Goal: Information Seeking & Learning: Learn about a topic

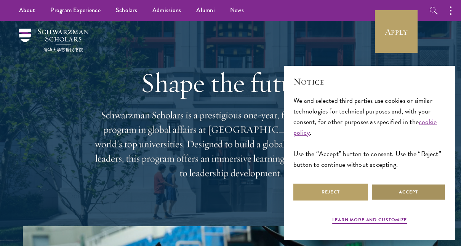
click at [393, 193] on button "Accept" at bounding box center [408, 192] width 75 height 17
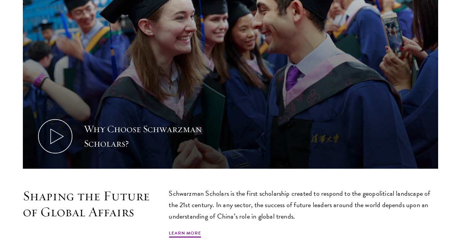
scroll to position [307, 0]
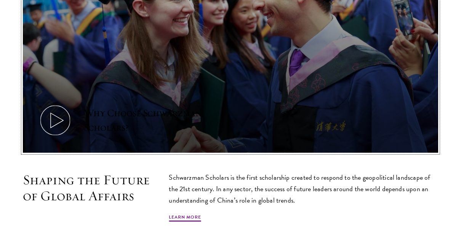
click at [51, 114] on use at bounding box center [57, 120] width 13 height 15
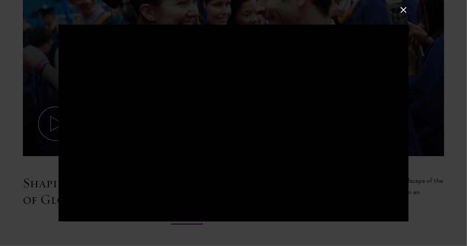
click at [9, 197] on div at bounding box center [233, 123] width 467 height 246
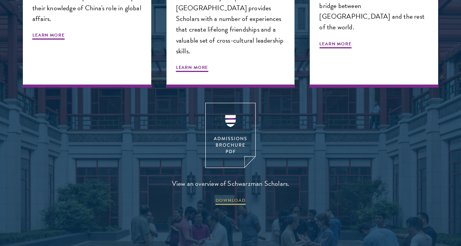
scroll to position [893, 0]
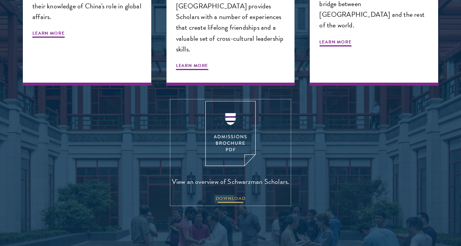
click at [229, 195] on span "DOWNLOAD" at bounding box center [231, 199] width 30 height 9
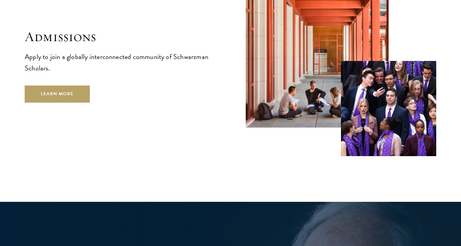
scroll to position [1206, 0]
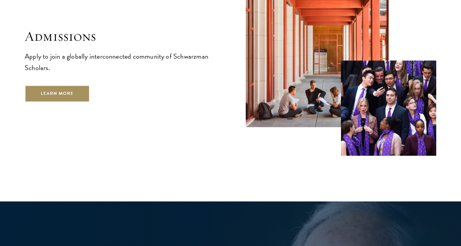
click at [50, 87] on link "Learn More" at bounding box center [57, 93] width 65 height 17
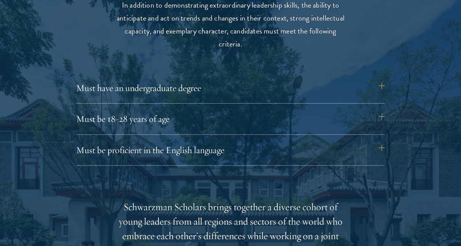
scroll to position [1017, 0]
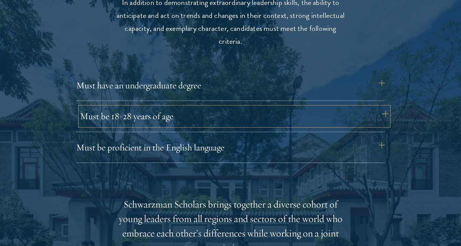
click at [283, 116] on button "Must be 18-28 years of age" at bounding box center [234, 116] width 309 height 18
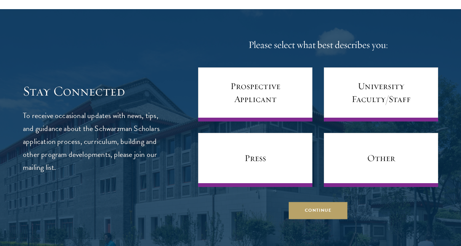
scroll to position [3152, 0]
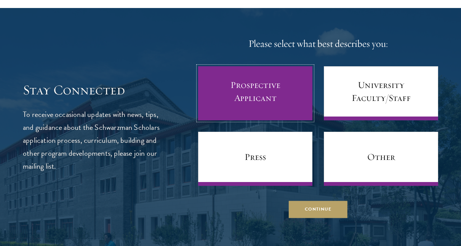
click at [285, 103] on link "Prospective Applicant" at bounding box center [255, 93] width 114 height 54
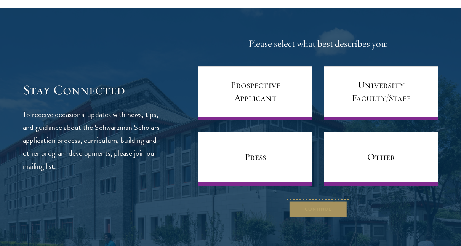
click at [307, 218] on button "Continue" at bounding box center [318, 209] width 59 height 17
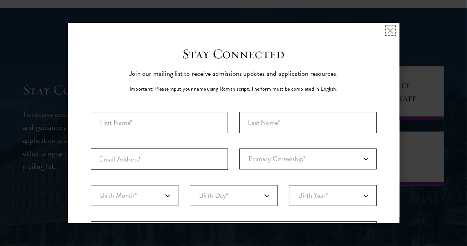
click at [387, 30] on button at bounding box center [390, 30] width 6 height 6
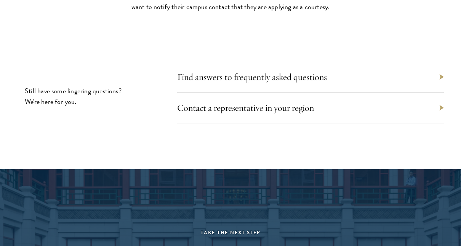
scroll to position [3580, 0]
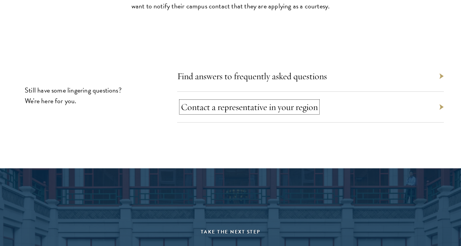
click at [286, 113] on link "Contact a representative in your region" at bounding box center [249, 106] width 137 height 11
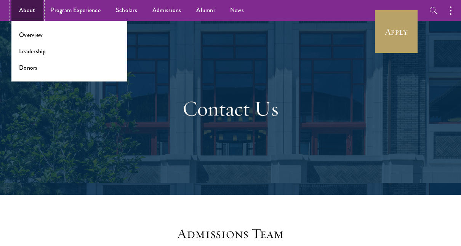
click at [29, 8] on link "About" at bounding box center [26, 10] width 31 height 21
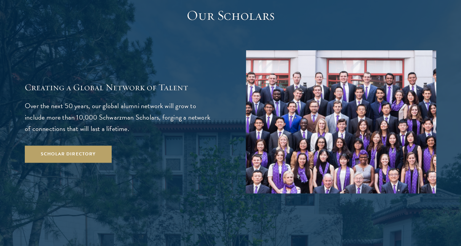
scroll to position [1254, 0]
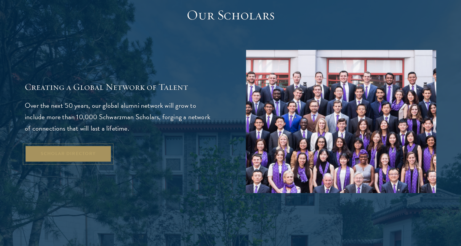
click at [80, 145] on link "Scholar Directory" at bounding box center [68, 153] width 87 height 17
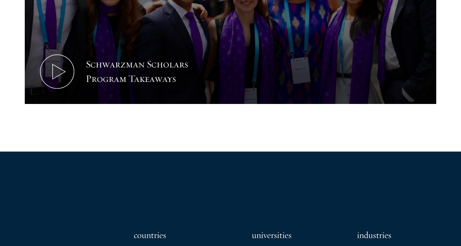
scroll to position [476, 0]
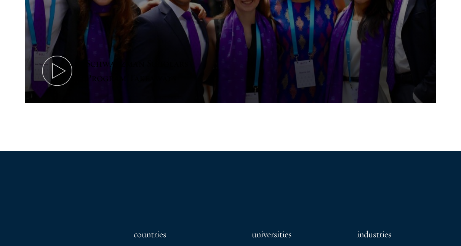
click at [59, 73] on icon at bounding box center [57, 71] width 34 height 34
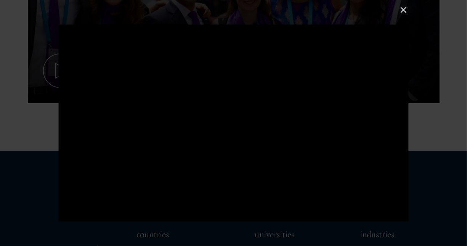
click at [401, 11] on button at bounding box center [403, 10] width 10 height 10
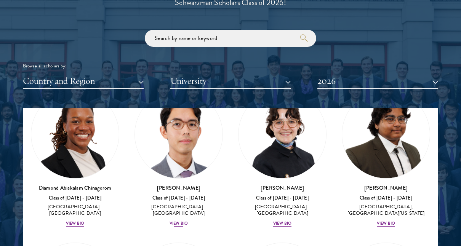
scroll to position [213, 0]
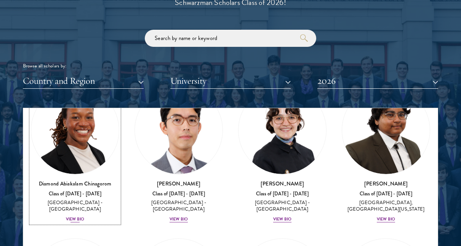
click at [78, 216] on div "View Bio" at bounding box center [75, 219] width 18 height 6
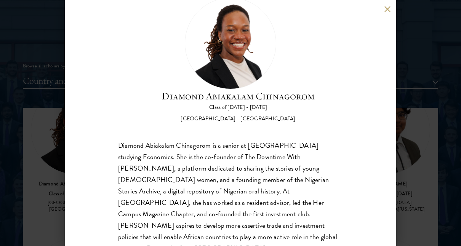
scroll to position [45, 0]
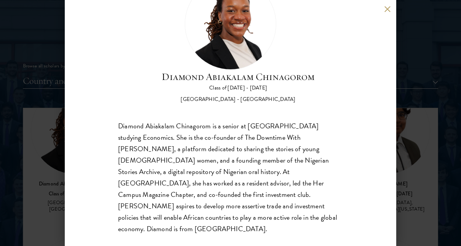
click at [22, 155] on div "Diamond Abiakalam Chinagorom Class of 2025 - 2026 Nigeria - Mount Holyoke Colle…" at bounding box center [230, 123] width 461 height 246
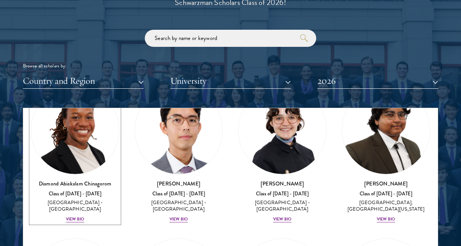
scroll to position [189, 0]
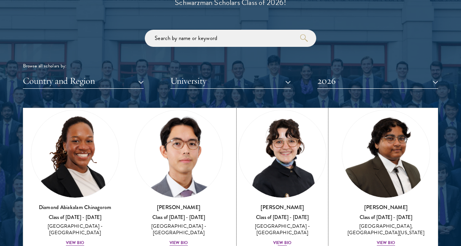
click at [275, 240] on div "View Bio" at bounding box center [282, 243] width 18 height 6
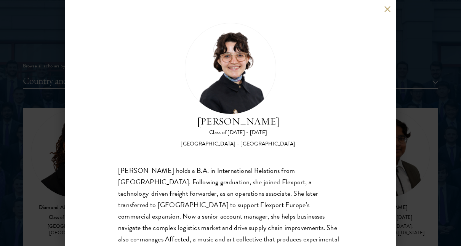
click at [432, 126] on div "Victoria Agostini Class of 2025 - 2026 United States of America - Pomona Colleg…" at bounding box center [230, 123] width 461 height 246
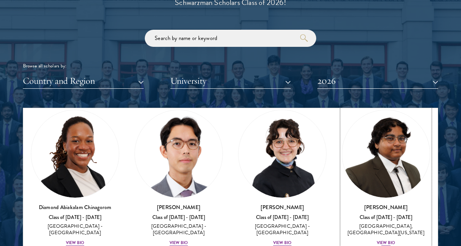
click at [377, 240] on div "View Bio" at bounding box center [386, 243] width 18 height 6
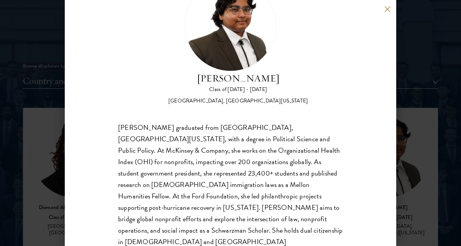
scroll to position [45, 0]
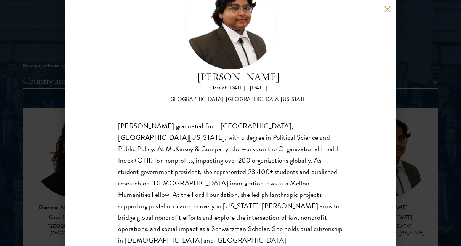
click at [419, 158] on div "Ariana Ahmed Class of 2025 - 2026 United States of America - Hunter College, Th…" at bounding box center [230, 123] width 461 height 246
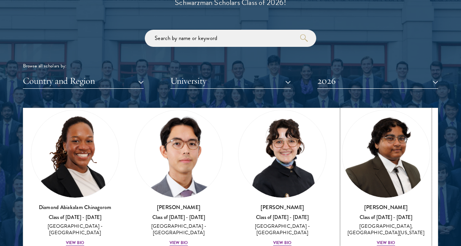
click at [419, 158] on img at bounding box center [386, 154] width 88 height 88
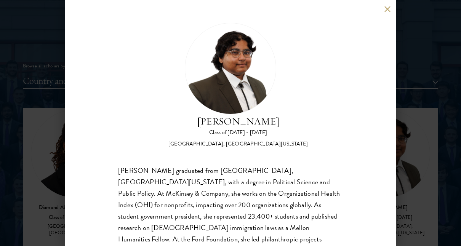
click at [428, 85] on div "Ariana Ahmed Class of 2025 - 2026 United States of America - Hunter College, Th…" at bounding box center [230, 123] width 461 height 246
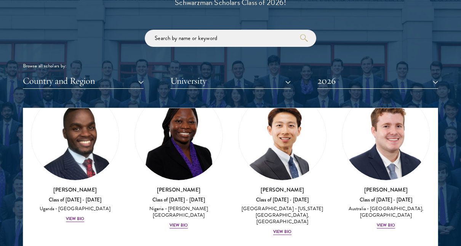
scroll to position [360, 0]
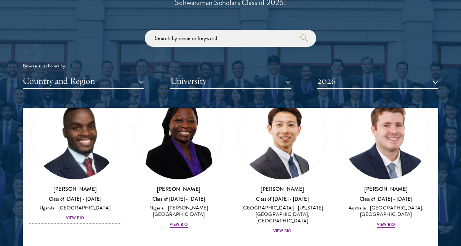
click at [74, 215] on div "View Bio" at bounding box center [75, 218] width 18 height 6
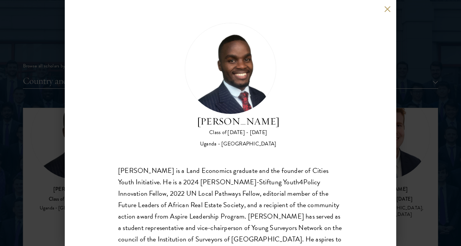
scroll to position [45, 0]
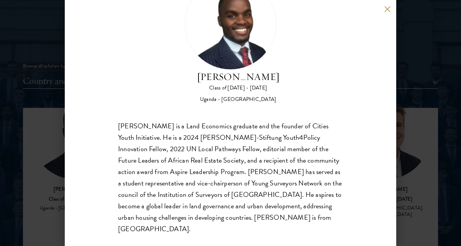
click at [49, 196] on div "Emmanuel Akandwanaho Class of 2025 - 2026 Uganda - Makerere University Kampala …" at bounding box center [230, 123] width 461 height 246
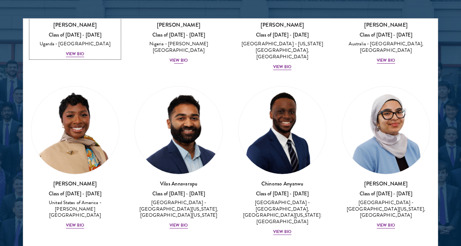
scroll to position [435, 0]
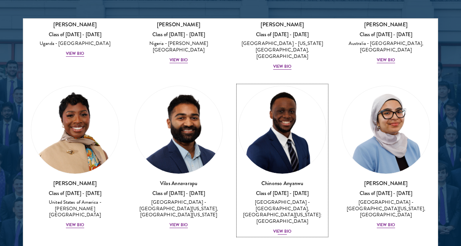
click at [278, 209] on div "Chinonso Anyanwu Class of 2025 - 2026 United States of America - Rutgers, The S…" at bounding box center [282, 207] width 88 height 56
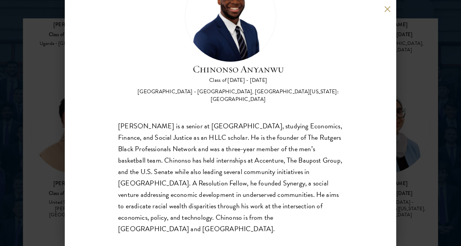
scroll to position [30, 0]
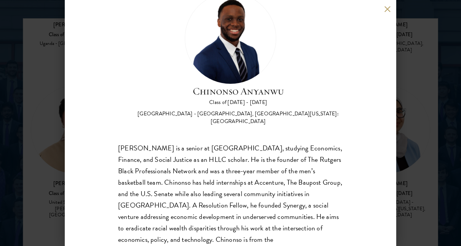
click at [389, 10] on button at bounding box center [387, 9] width 6 height 6
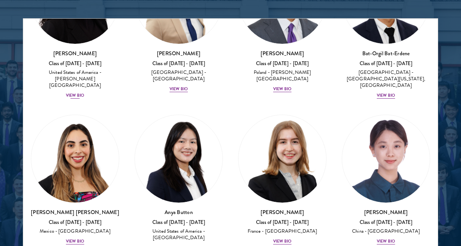
scroll to position [730, 0]
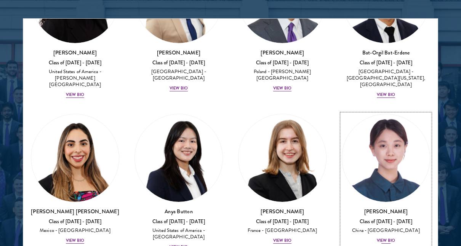
click at [381, 216] on div "Claire Chen Class of 2025 - 2026 China - Tsinghua University View Bio" at bounding box center [386, 226] width 88 height 37
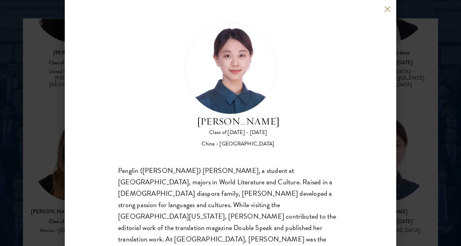
scroll to position [56, 0]
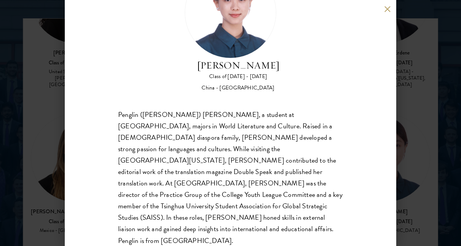
click at [33, 167] on div "Claire Chen Class of 2025 - 2026 China - Tsinghua University Penglin (Claire) C…" at bounding box center [230, 123] width 461 height 246
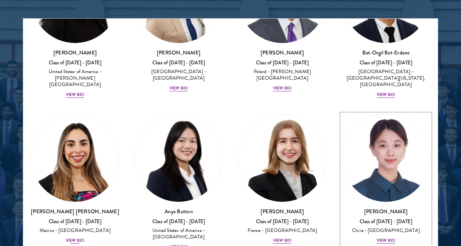
scroll to position [750, 0]
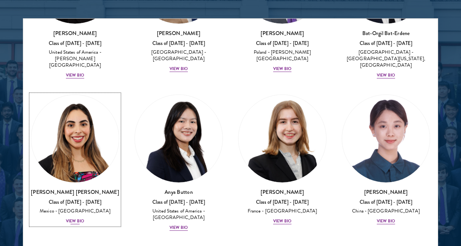
click at [72, 218] on div "View Bio" at bounding box center [75, 221] width 18 height 6
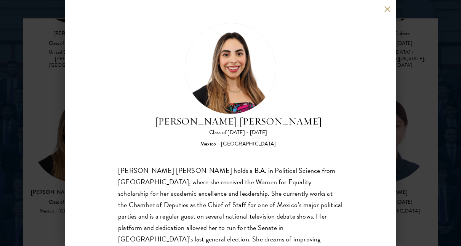
click at [153, 190] on div "Natalie Bravo Ortiz holds a B.A. in Political Science from Instituto Tecnológic…" at bounding box center [230, 222] width 225 height 114
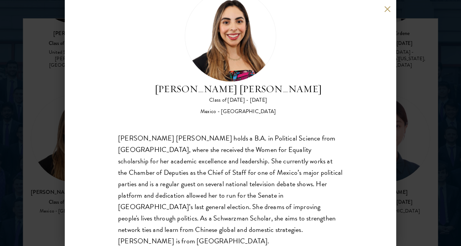
scroll to position [34, 0]
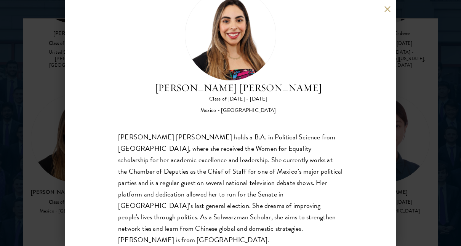
click at [75, 179] on div "Natalie Bravo Ortiz Class of 2025 - 2026 Mexico - Instituto Tecnológico Autónom…" at bounding box center [230, 123] width 331 height 246
click at [55, 183] on div "Natalie Bravo Ortiz Class of 2025 - 2026 Mexico - Instituto Tecnológico Autónom…" at bounding box center [230, 123] width 461 height 246
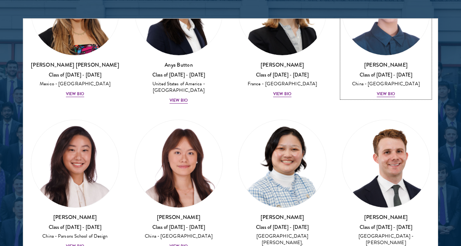
scroll to position [878, 0]
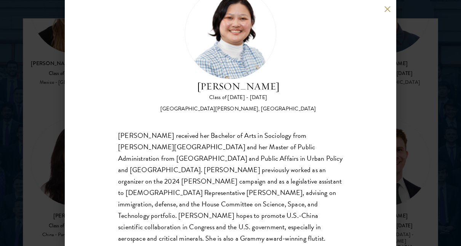
scroll to position [37, 0]
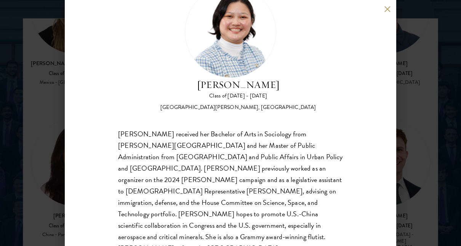
click at [52, 190] on div "Kelsey Chin Class of 2025 - 2026 United States of America - Barnard College, Co…" at bounding box center [230, 123] width 461 height 246
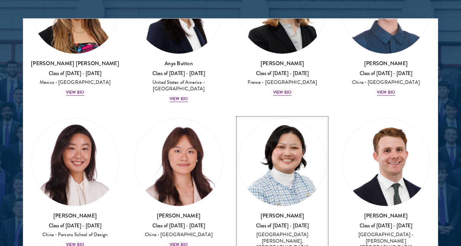
scroll to position [858, 0]
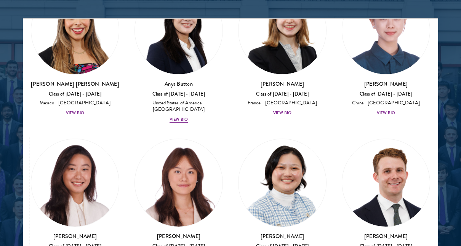
click at [43, 176] on img at bounding box center [75, 183] width 88 height 88
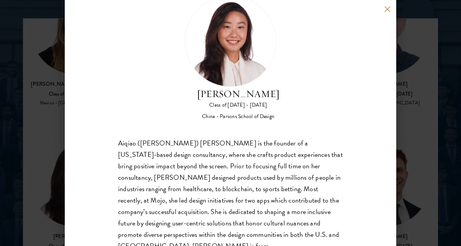
scroll to position [45, 0]
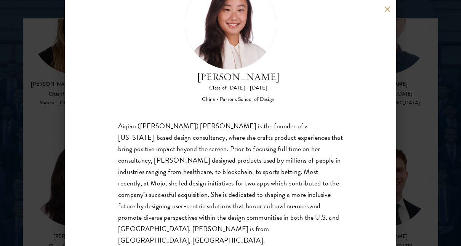
click at [21, 188] on div "Melinda Chen Class of 2025 - 2026 China - Parsons School of Design Aiqiao (Meli…" at bounding box center [230, 123] width 461 height 246
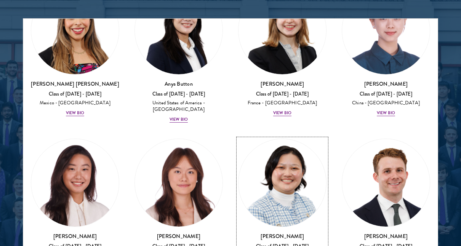
scroll to position [858, 0]
click at [32, 185] on link "Melinda Chen Class of 2025 - 2026 China - Parsons School of Design View Bio" at bounding box center [75, 204] width 88 height 131
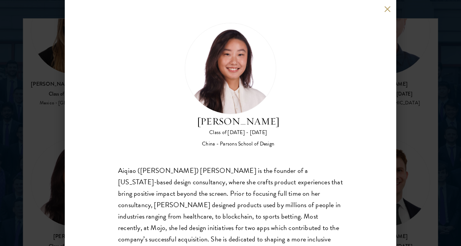
click at [3, 181] on div "Melinda Chen Class of 2025 - 2026 China - Parsons School of Design Aiqiao (Meli…" at bounding box center [230, 123] width 461 height 246
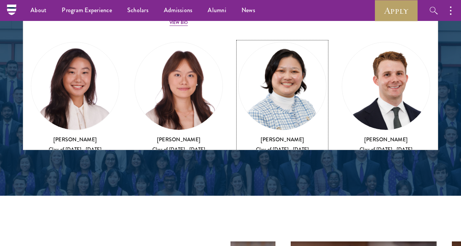
scroll to position [1069, 0]
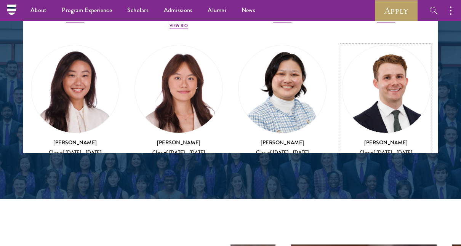
click at [367, 95] on img at bounding box center [386, 89] width 88 height 88
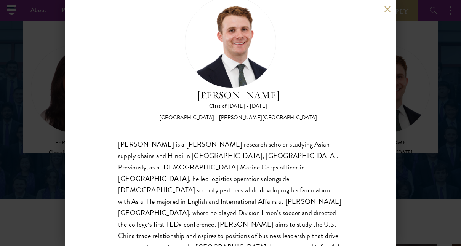
scroll to position [25, 0]
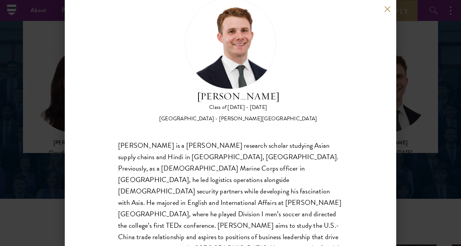
click at [383, 8] on div "Chandler Compton Class of 2025 - 2026 United States of America - Wofford Colleg…" at bounding box center [230, 123] width 331 height 246
click at [388, 11] on button at bounding box center [387, 9] width 6 height 6
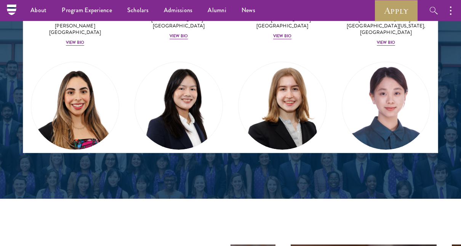
scroll to position [709, 0]
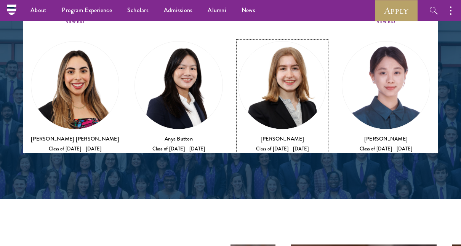
click at [281, 165] on div "View Bio" at bounding box center [282, 168] width 18 height 6
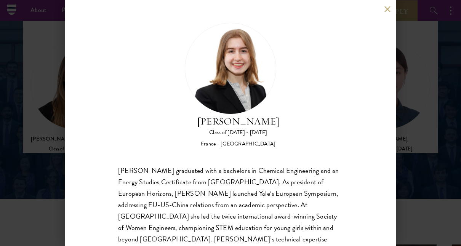
click at [38, 127] on div "Anne-Amélie Campant Class of 2025 - 2026 France - Yale University Anne-Amélie C…" at bounding box center [230, 123] width 461 height 246
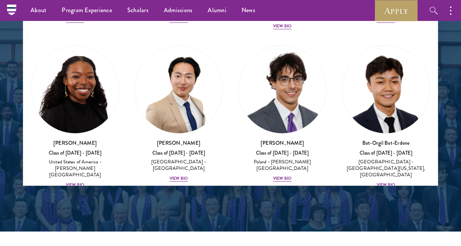
scroll to position [544, 0]
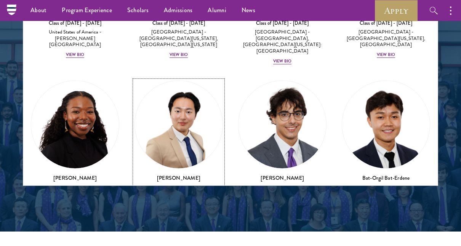
click at [183, 108] on img at bounding box center [179, 125] width 88 height 88
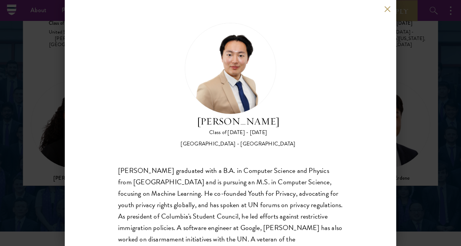
scroll to position [45, 0]
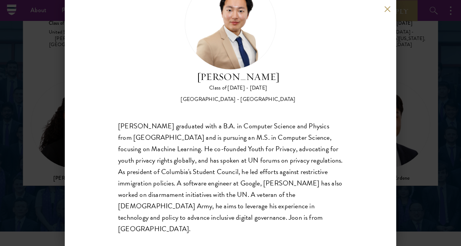
click at [31, 136] on div "Joon Baek Class of 2025 - 2026 South Korea - Columbia University Beom Joon Baek…" at bounding box center [230, 123] width 461 height 246
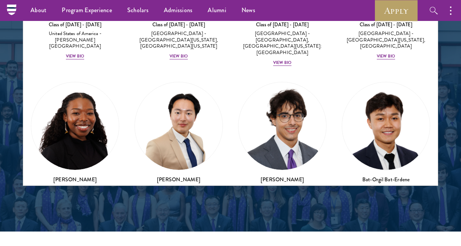
scroll to position [543, 0]
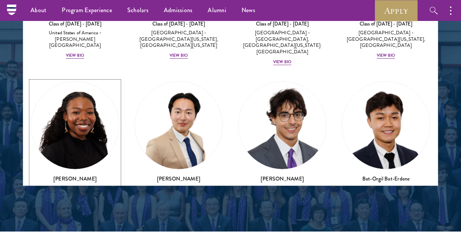
click at [64, 132] on img at bounding box center [75, 126] width 88 height 88
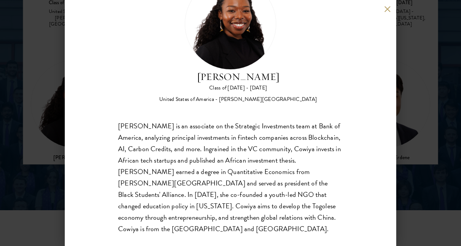
scroll to position [1060, 0]
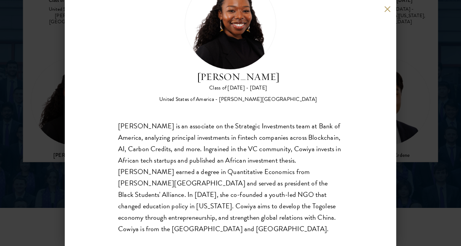
click at [433, 107] on div "Cowiya Arouna Class of 2025 - 2026 United States of America - Smith College Cow…" at bounding box center [230, 123] width 461 height 246
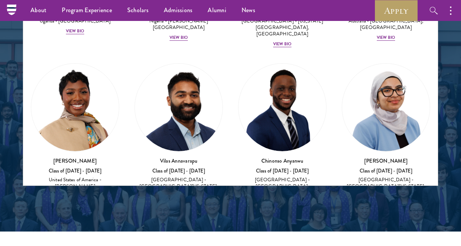
scroll to position [396, 0]
click at [97, 109] on img at bounding box center [75, 108] width 88 height 88
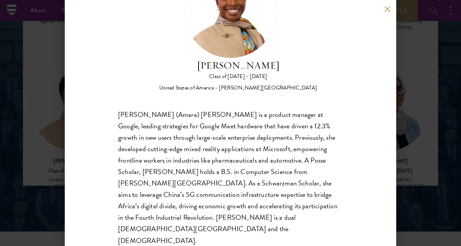
scroll to position [0, 0]
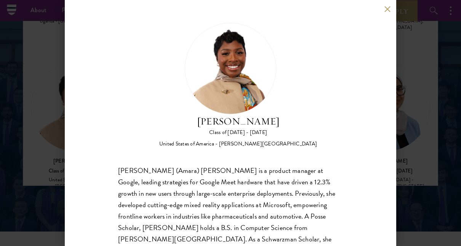
click at [385, 9] on button at bounding box center [387, 9] width 6 height 6
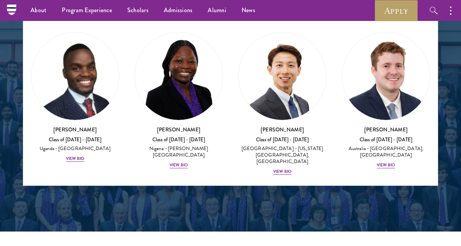
scroll to position [268, 0]
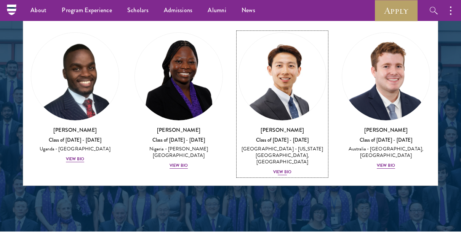
click at [280, 169] on div "View Bio" at bounding box center [282, 172] width 18 height 6
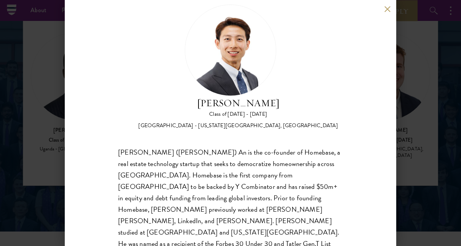
scroll to position [19, 0]
click at [419, 122] on div "Phillip An Class of 2025 - 2026 United States of America - California Institute…" at bounding box center [230, 123] width 461 height 246
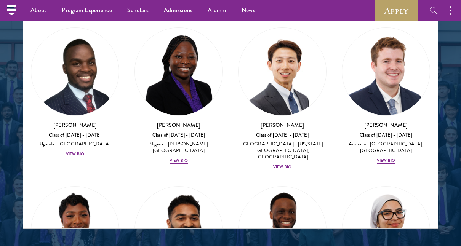
scroll to position [315, 0]
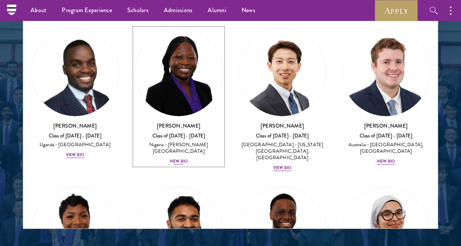
click at [176, 93] on img at bounding box center [179, 73] width 88 height 88
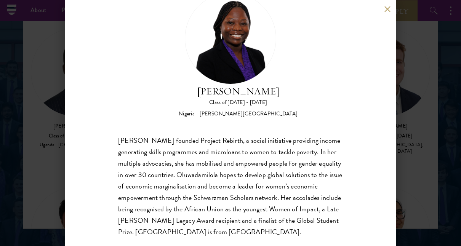
scroll to position [30, 0]
click at [38, 142] on div "Oluwadamilola Akintewe Class of 2025 - 2026 Nigeria - Adekunle Ajasin Universit…" at bounding box center [230, 123] width 461 height 246
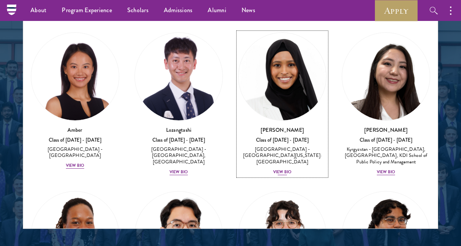
click at [278, 169] on div "View Bio" at bounding box center [282, 172] width 18 height 6
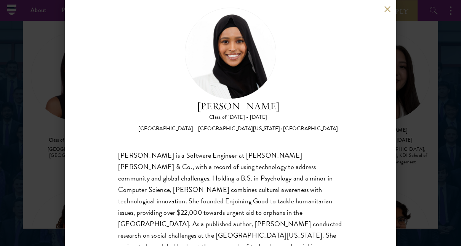
scroll to position [33, 0]
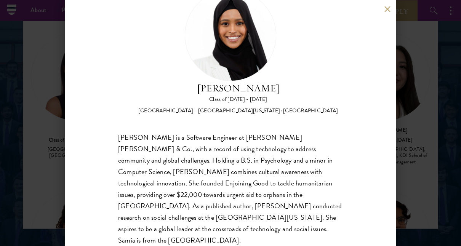
click at [456, 102] on div "[PERSON_NAME] Class of [DATE] - [DATE] [GEOGRAPHIC_DATA] - [GEOGRAPHIC_DATA][US…" at bounding box center [230, 123] width 461 height 246
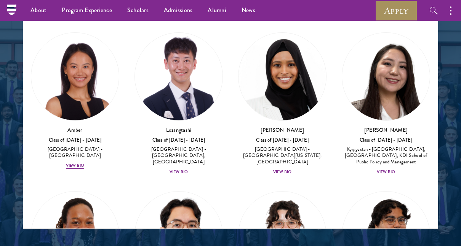
scroll to position [900, 0]
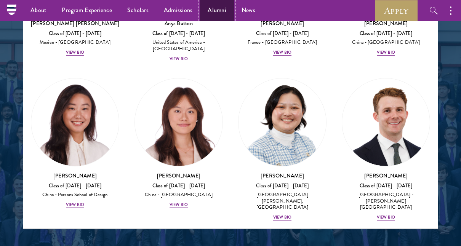
click at [214, 9] on link "Alumni" at bounding box center [217, 10] width 34 height 21
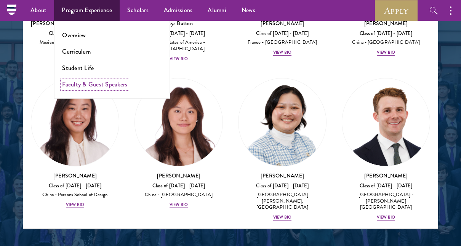
click at [86, 82] on link "Faculty & Guest Speakers" at bounding box center [94, 84] width 65 height 9
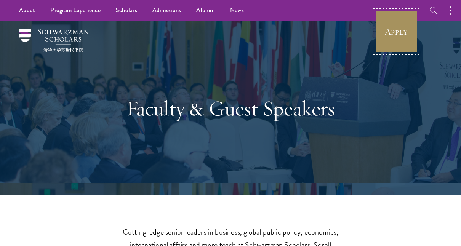
click at [398, 34] on link "Apply" at bounding box center [396, 31] width 43 height 43
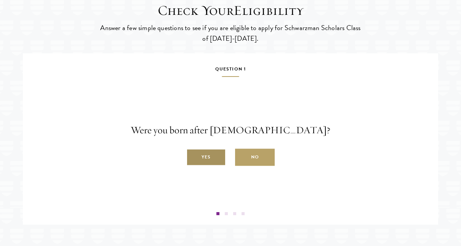
click at [199, 166] on label "Yes" at bounding box center [206, 157] width 40 height 17
click at [193, 157] on input "Yes" at bounding box center [189, 153] width 7 height 7
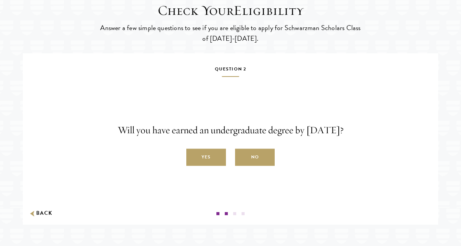
click at [199, 166] on label "Yes" at bounding box center [206, 157] width 40 height 17
click at [193, 157] on input "Yes" at bounding box center [189, 153] width 7 height 7
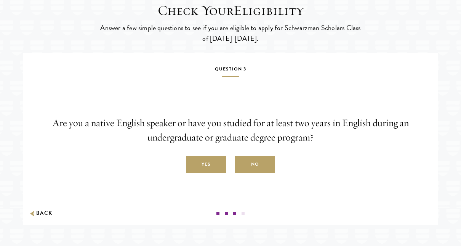
click at [199, 173] on label "Yes" at bounding box center [206, 164] width 40 height 17
click at [193, 164] on input "Yes" at bounding box center [189, 160] width 7 height 7
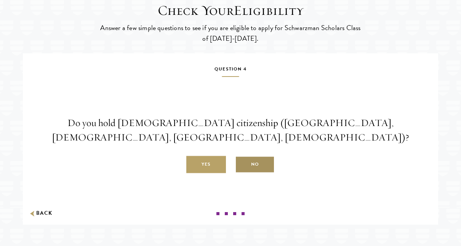
click at [258, 173] on label "No" at bounding box center [255, 164] width 40 height 17
click at [242, 164] on input "No" at bounding box center [238, 160] width 7 height 7
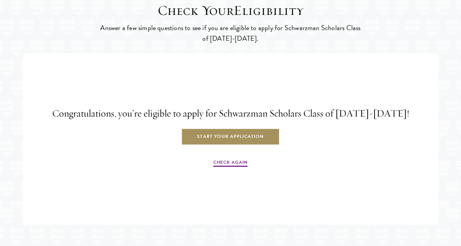
click at [256, 145] on link "Start Your Application" at bounding box center [230, 136] width 99 height 17
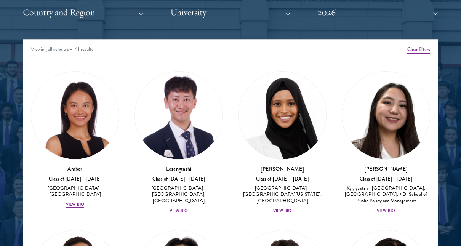
scroll to position [954, 0]
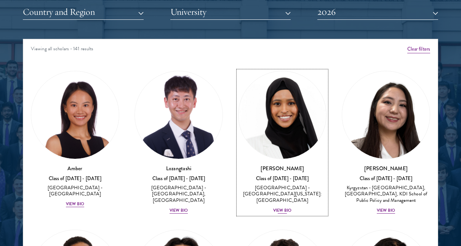
click at [277, 208] on div "View Bio" at bounding box center [282, 211] width 18 height 6
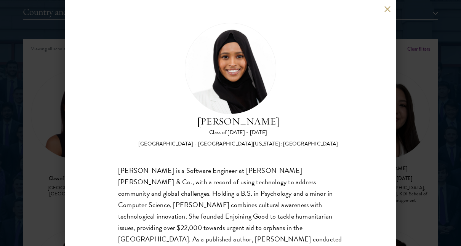
click at [384, 12] on div "[PERSON_NAME] Class of [DATE] - [DATE] [GEOGRAPHIC_DATA] - [GEOGRAPHIC_DATA][US…" at bounding box center [230, 123] width 331 height 246
click at [388, 8] on button at bounding box center [387, 9] width 6 height 6
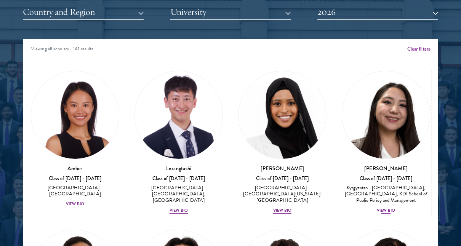
click at [367, 112] on img at bounding box center [386, 115] width 88 height 88
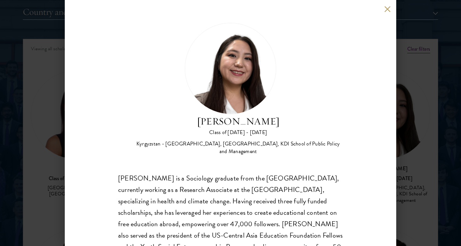
scroll to position [43, 0]
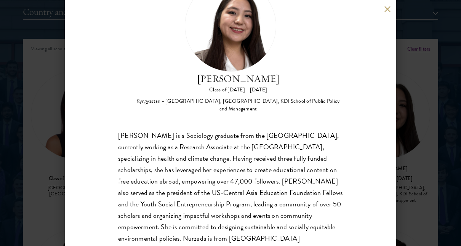
click at [430, 111] on div "Nurzada Abdivalieva Class of [DATE] - [DATE] [GEOGRAPHIC_DATA] - [GEOGRAPHIC_DA…" at bounding box center [230, 123] width 461 height 246
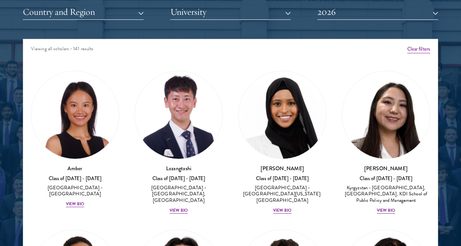
click at [430, 111] on div "Nurzada Abdivalieva Class of [DATE] - [DATE] [GEOGRAPHIC_DATA] - [GEOGRAPHIC_DA…" at bounding box center [386, 142] width 104 height 159
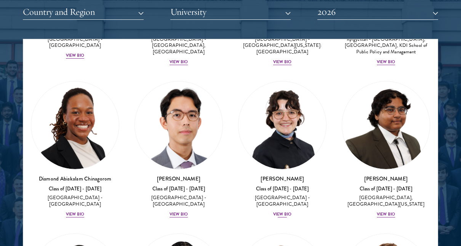
scroll to position [166, 0]
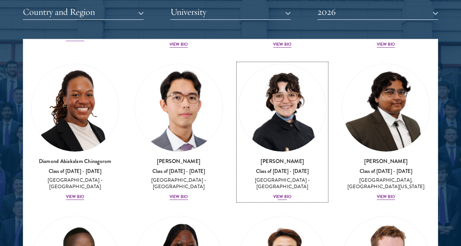
click at [278, 194] on div "View Bio" at bounding box center [282, 197] width 18 height 6
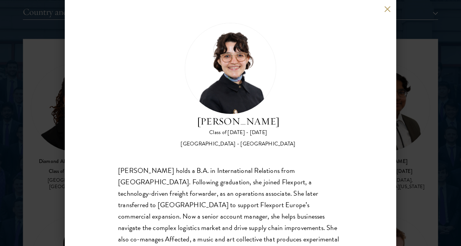
click at [26, 90] on div "[PERSON_NAME] Class of [DATE] - [DATE] [GEOGRAPHIC_DATA] - [GEOGRAPHIC_DATA] [P…" at bounding box center [230, 123] width 461 height 246
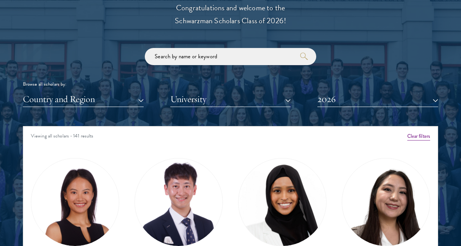
scroll to position [868, 0]
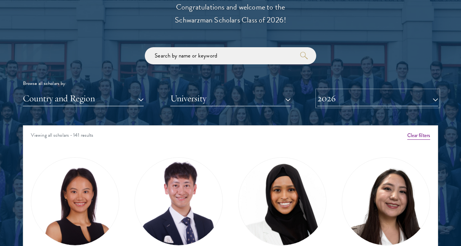
click at [348, 96] on button "2026" at bounding box center [377, 99] width 121 height 16
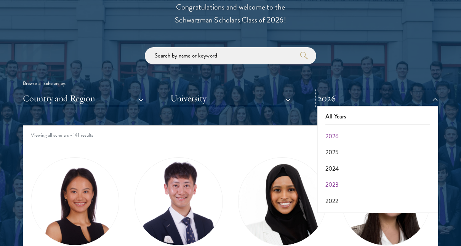
scroll to position [79, 0]
click at [333, 197] on button "2017" at bounding box center [378, 203] width 116 height 16
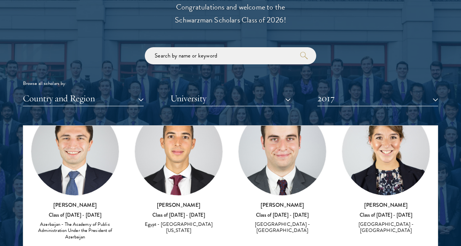
scroll to position [68, 0]
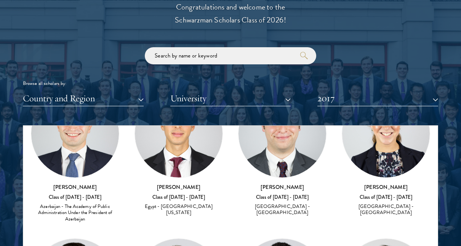
click at [288, 150] on img at bounding box center [282, 134] width 88 height 88
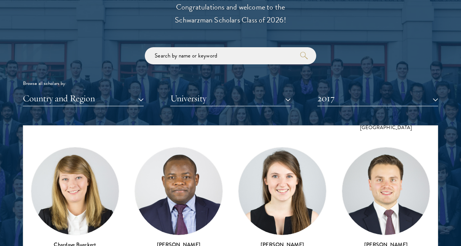
scroll to position [312, 0]
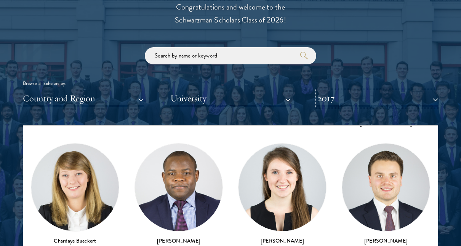
click at [371, 100] on button "2017" at bounding box center [377, 99] width 121 height 16
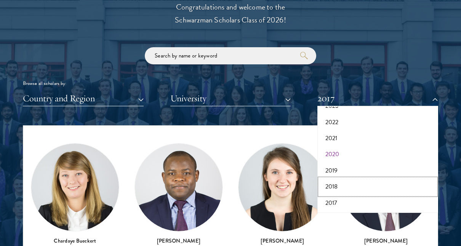
drag, startPoint x: 333, startPoint y: 187, endPoint x: 338, endPoint y: 150, distance: 37.7
click at [338, 150] on div "All Years 2026 2025 2024 2023 2022 2021 2020 2019 2018 2017" at bounding box center [377, 159] width 121 height 107
click at [338, 150] on button "2020" at bounding box center [378, 154] width 116 height 16
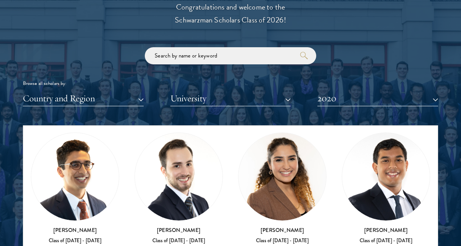
scroll to position [1490, 0]
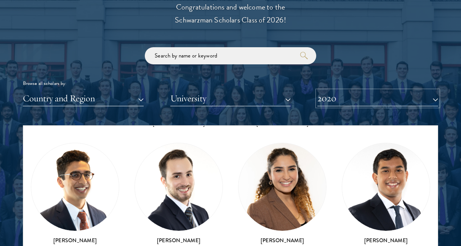
click at [336, 94] on button "2020" at bounding box center [377, 99] width 121 height 16
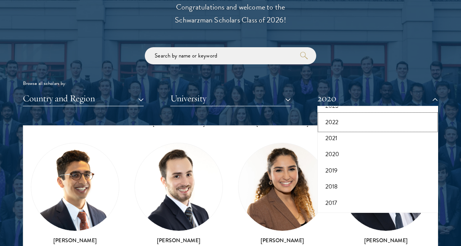
click at [336, 122] on button "2022" at bounding box center [378, 122] width 116 height 16
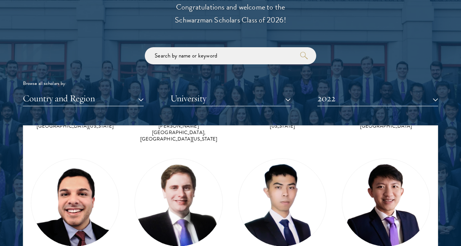
scroll to position [1441, 0]
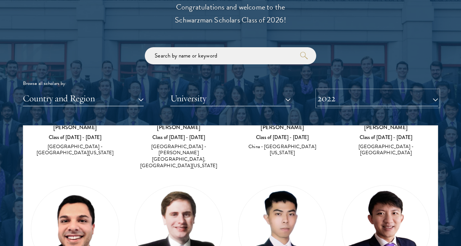
click at [384, 100] on button "2022" at bounding box center [377, 99] width 121 height 16
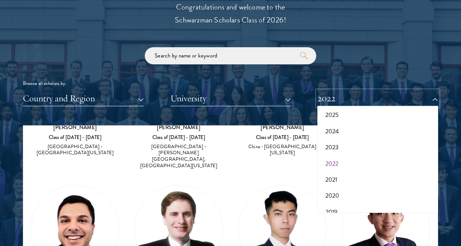
scroll to position [35, 0]
click at [333, 128] on button "2024" at bounding box center [378, 134] width 116 height 16
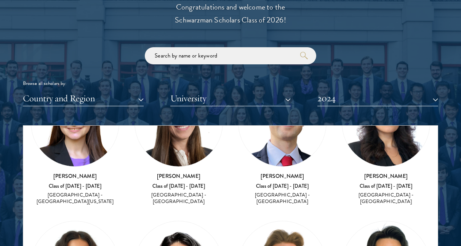
scroll to position [2305, 0]
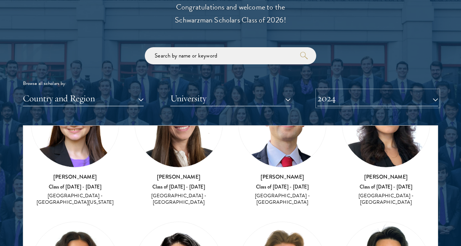
click at [409, 97] on button "2024" at bounding box center [377, 99] width 121 height 16
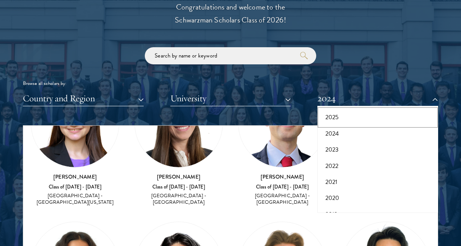
click at [336, 117] on button "2025" at bounding box center [378, 117] width 116 height 16
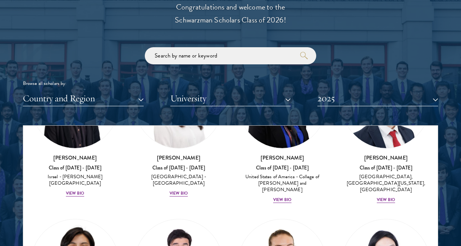
scroll to position [2320, 0]
